Goal: Transaction & Acquisition: Subscribe to service/newsletter

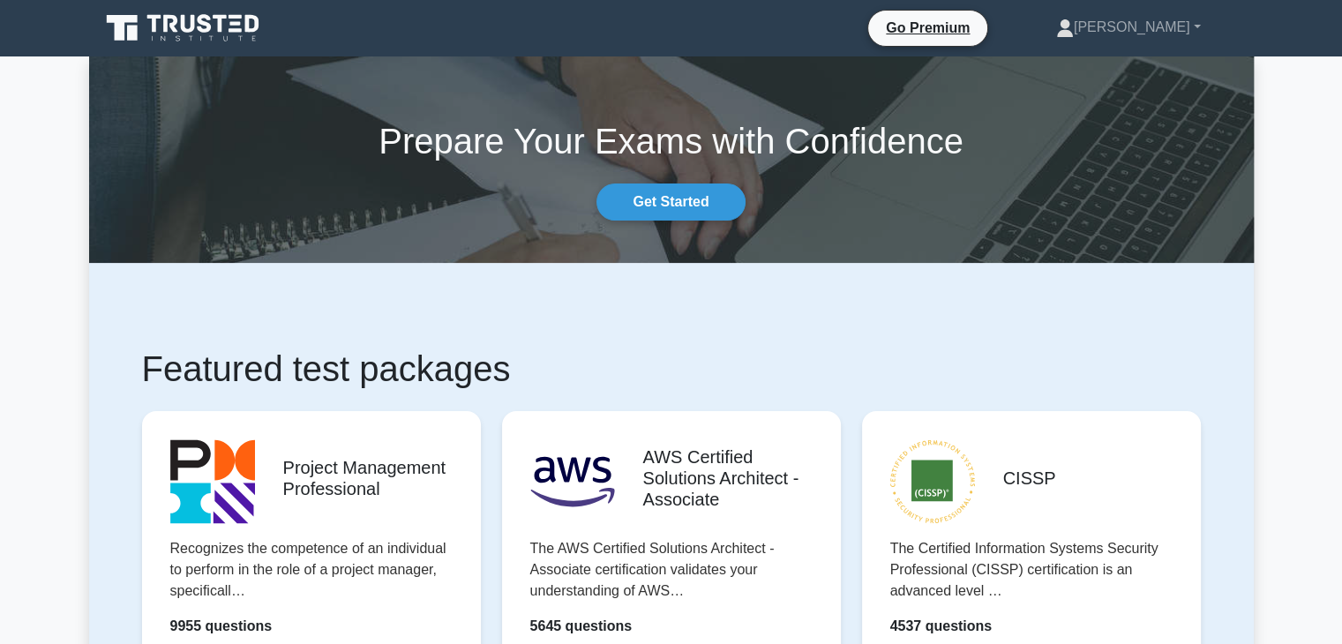
click at [707, 202] on link "Get Started" at bounding box center [670, 201] width 148 height 37
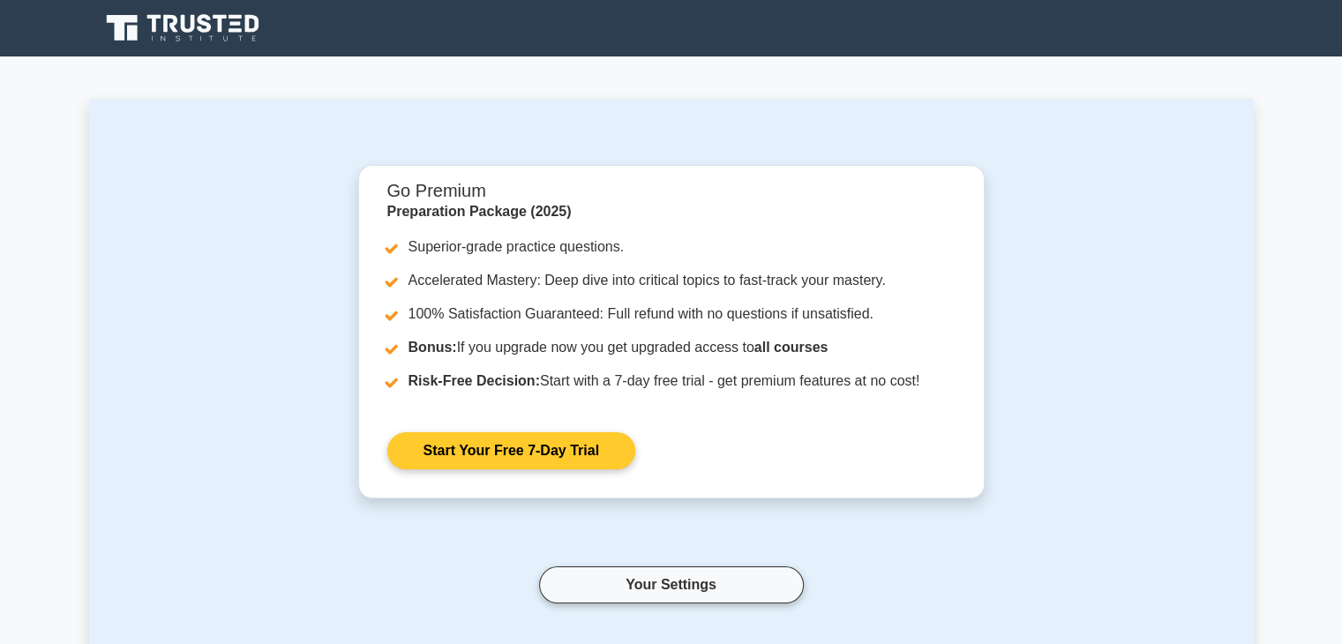
click at [497, 445] on link "Start Your Free 7-Day Trial" at bounding box center [511, 450] width 248 height 37
